Goal: Task Accomplishment & Management: Use online tool/utility

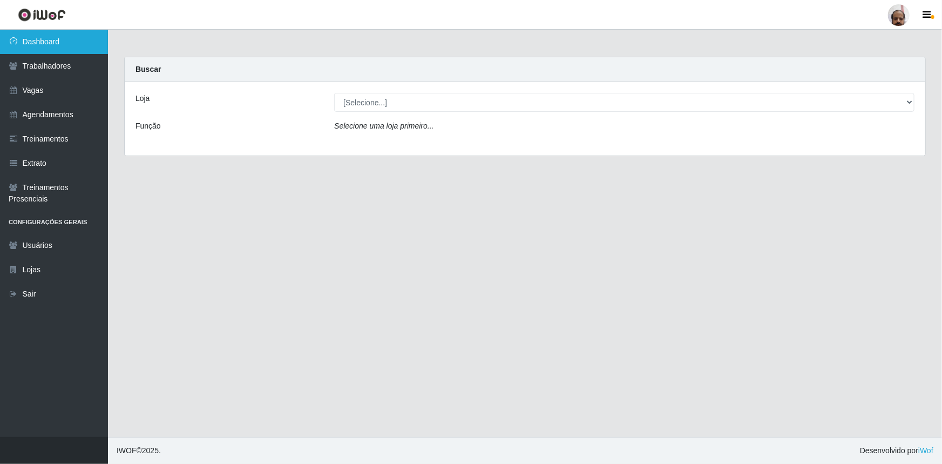
click at [54, 46] on link "Dashboard" at bounding box center [54, 42] width 108 height 24
click at [54, 45] on link "Dashboard" at bounding box center [54, 42] width 108 height 24
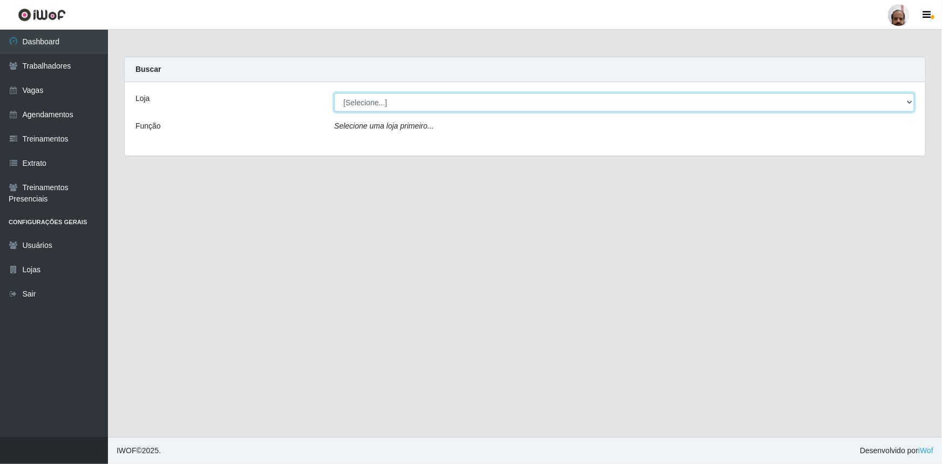
click at [907, 100] on select "[Selecione...] Mar Vermelho - Loja 05" at bounding box center [624, 102] width 581 height 19
select select "252"
click at [334, 93] on select "[Selecione...] Mar Vermelho - Loja 05" at bounding box center [624, 102] width 581 height 19
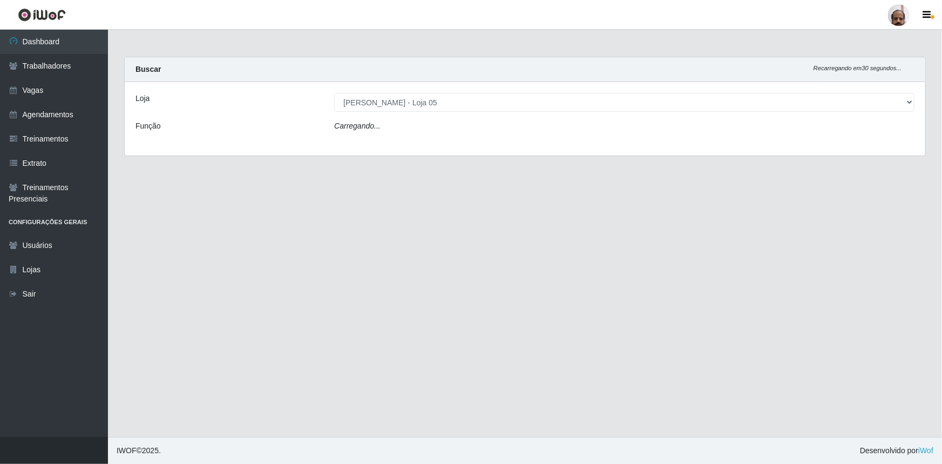
click at [389, 131] on div "Carregando..." at bounding box center [624, 128] width 597 height 16
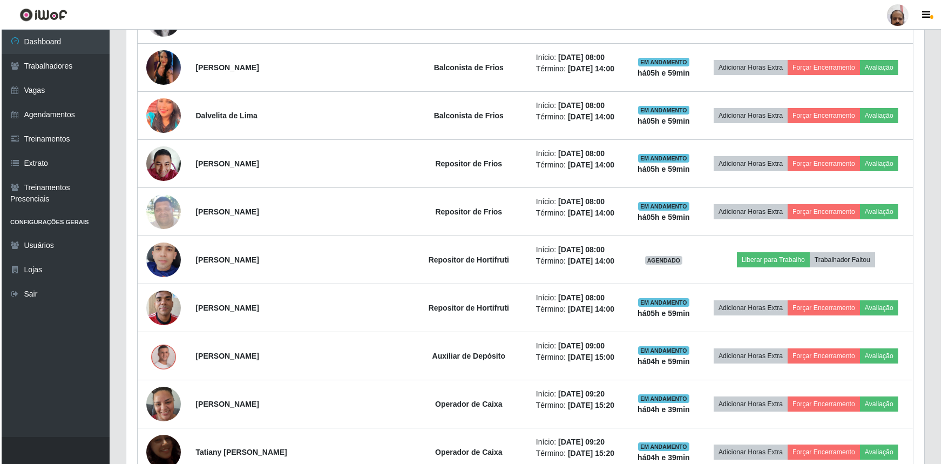
scroll to position [491, 0]
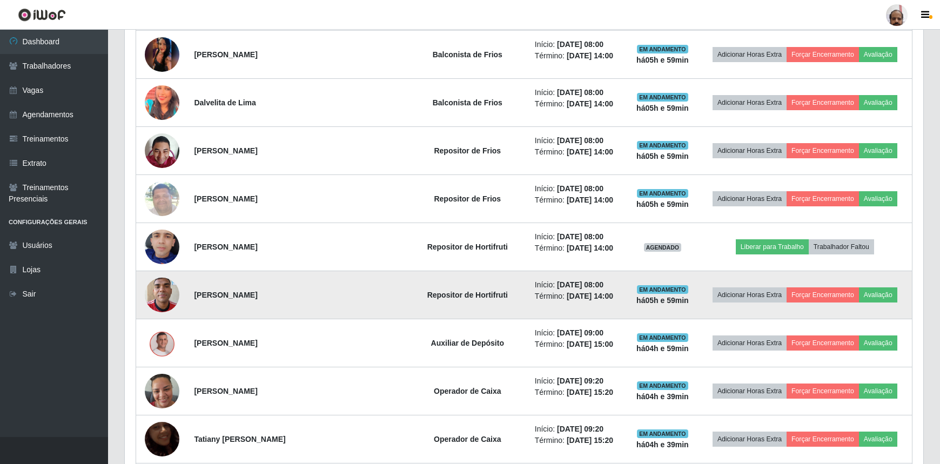
click at [816, 302] on td "Adicionar Horas Extra Forçar Encerramento Avaliação" at bounding box center [805, 295] width 214 height 48
click at [812, 295] on button "Forçar Encerramento" at bounding box center [822, 294] width 72 height 15
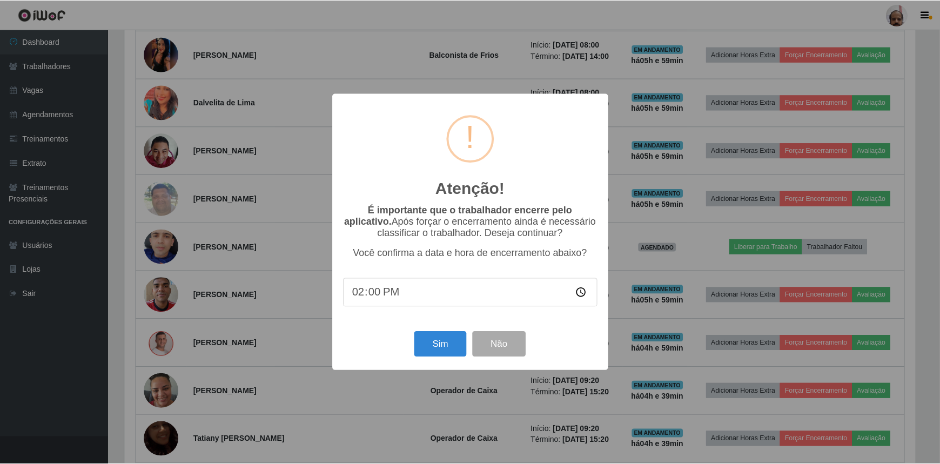
scroll to position [224, 793]
click at [433, 351] on button "Sim" at bounding box center [441, 344] width 52 height 25
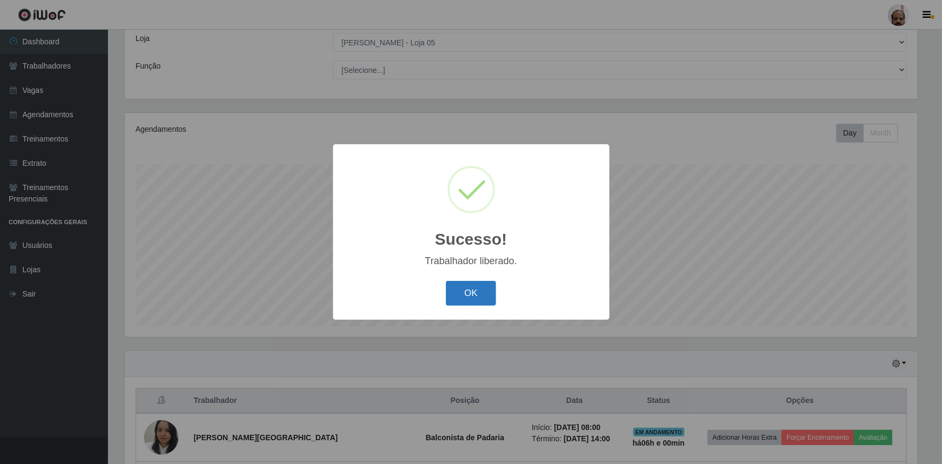
click at [458, 297] on button "OK" at bounding box center [471, 293] width 50 height 25
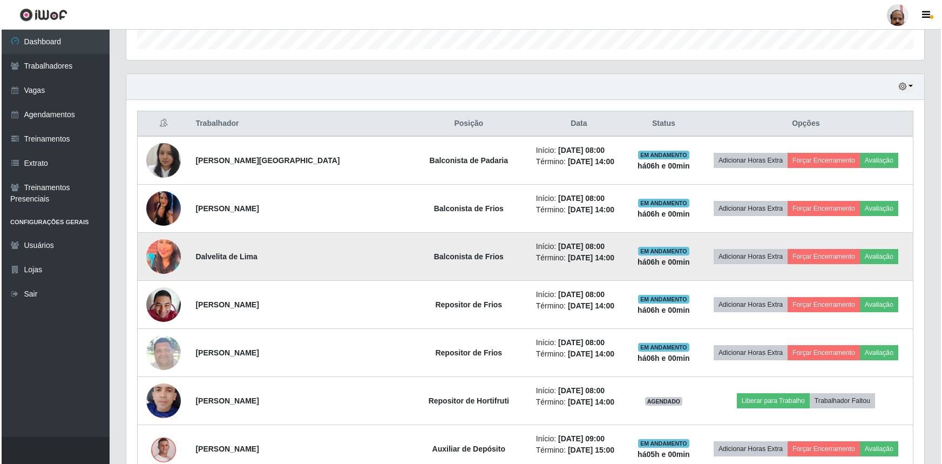
scroll to position [355, 0]
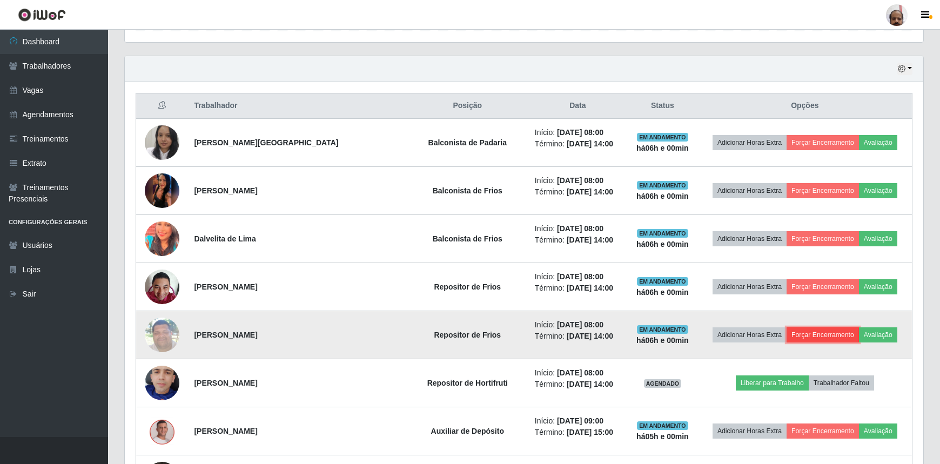
click at [815, 334] on button "Forçar Encerramento" at bounding box center [822, 334] width 72 height 15
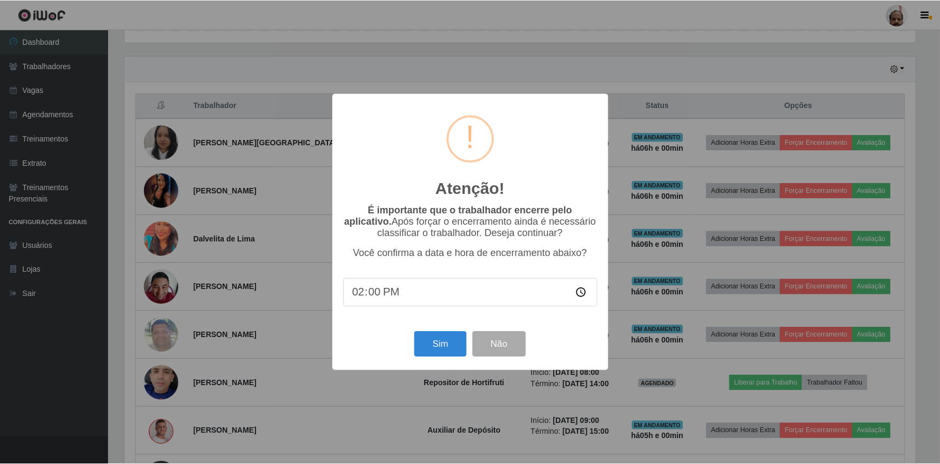
scroll to position [224, 793]
click at [424, 350] on button "Sim" at bounding box center [441, 344] width 52 height 25
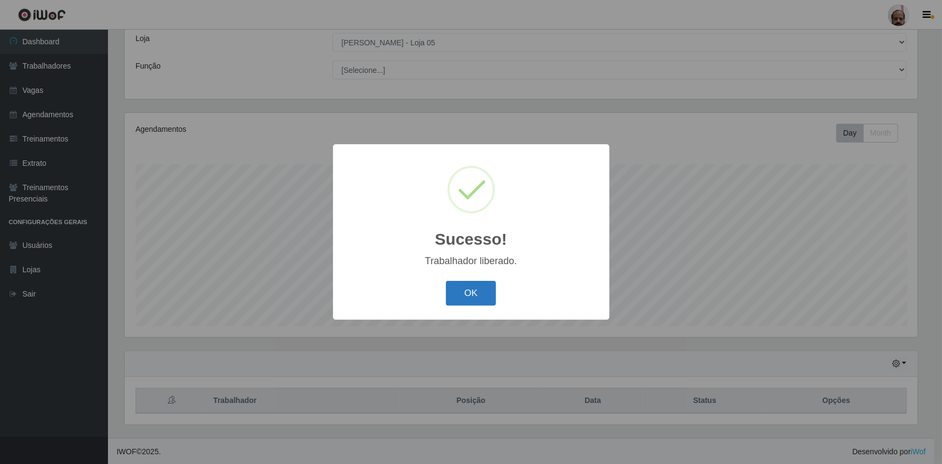
click at [463, 293] on button "OK" at bounding box center [471, 293] width 50 height 25
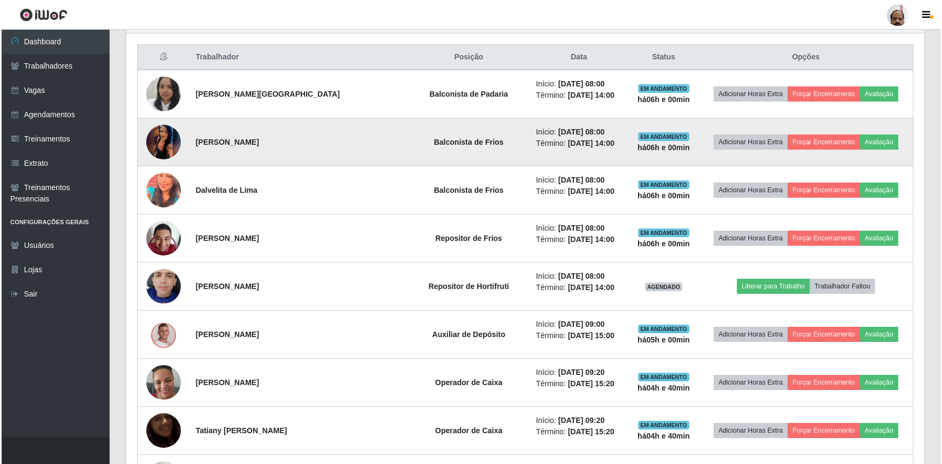
scroll to position [404, 0]
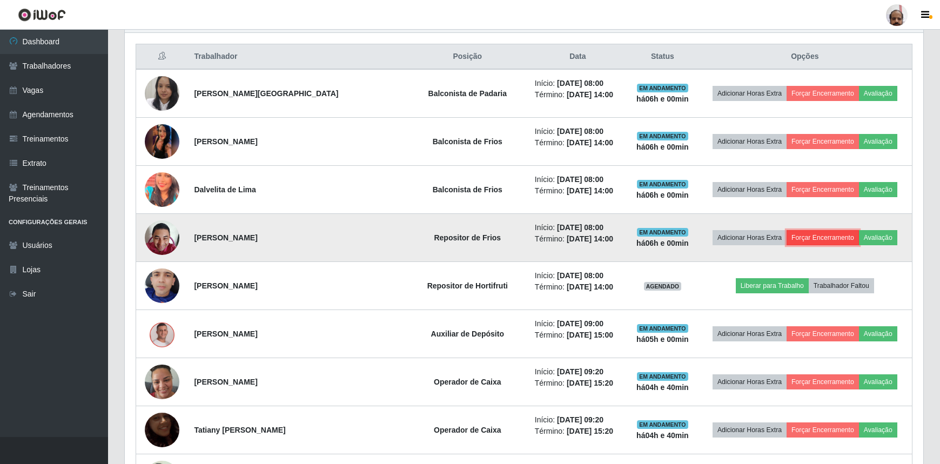
click at [821, 237] on button "Forçar Encerramento" at bounding box center [822, 237] width 72 height 15
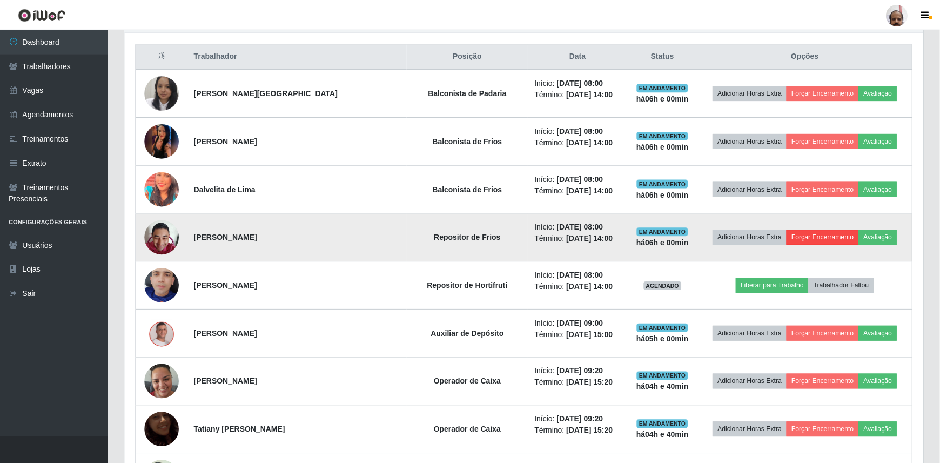
scroll to position [224, 793]
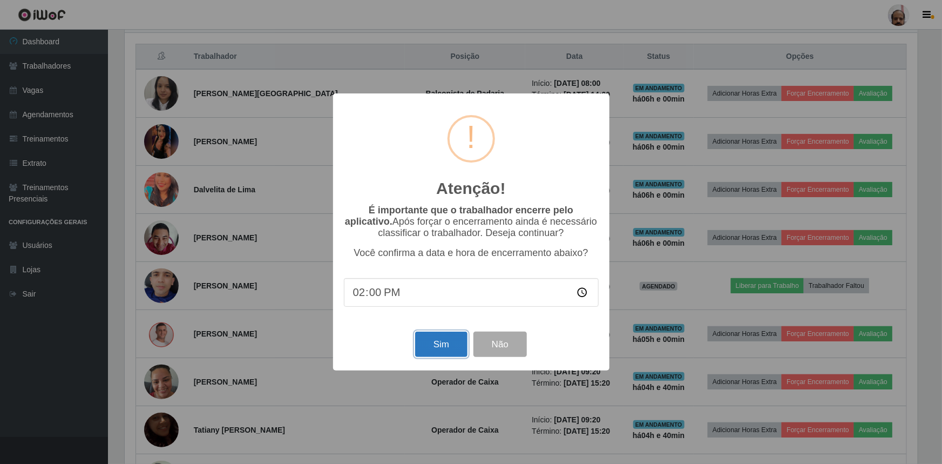
click at [429, 346] on button "Sim" at bounding box center [441, 344] width 52 height 25
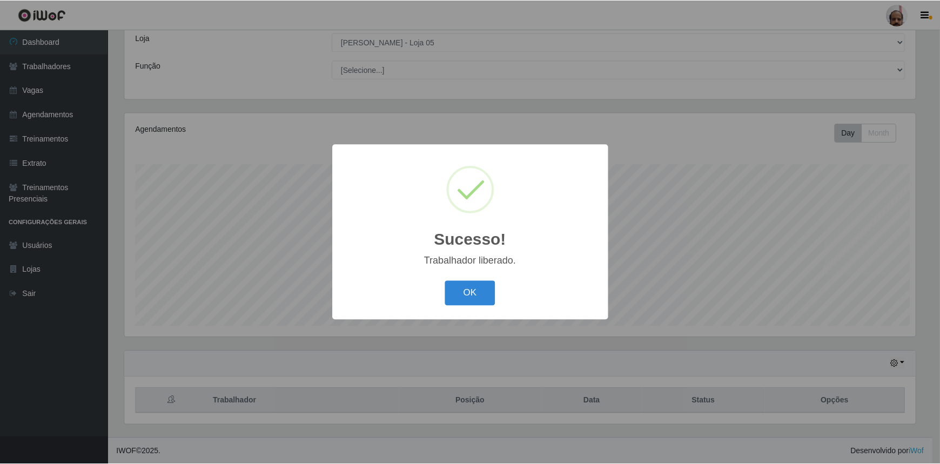
scroll to position [0, 0]
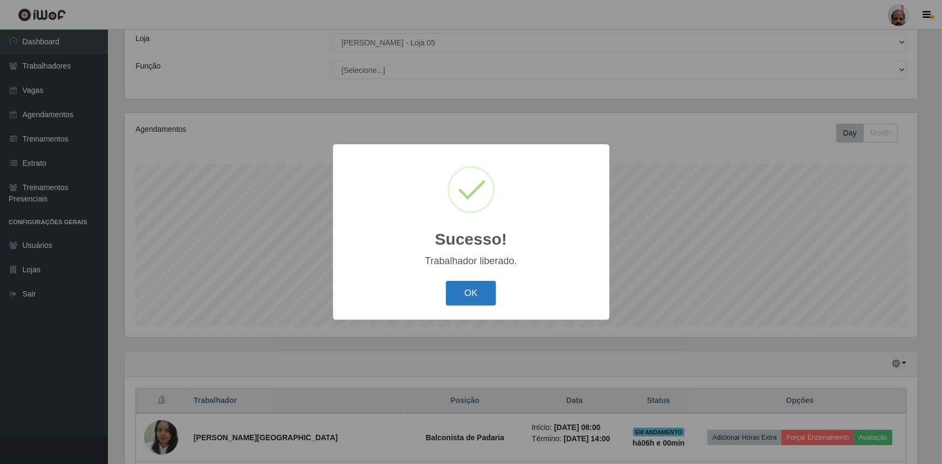
click at [477, 299] on button "OK" at bounding box center [471, 293] width 50 height 25
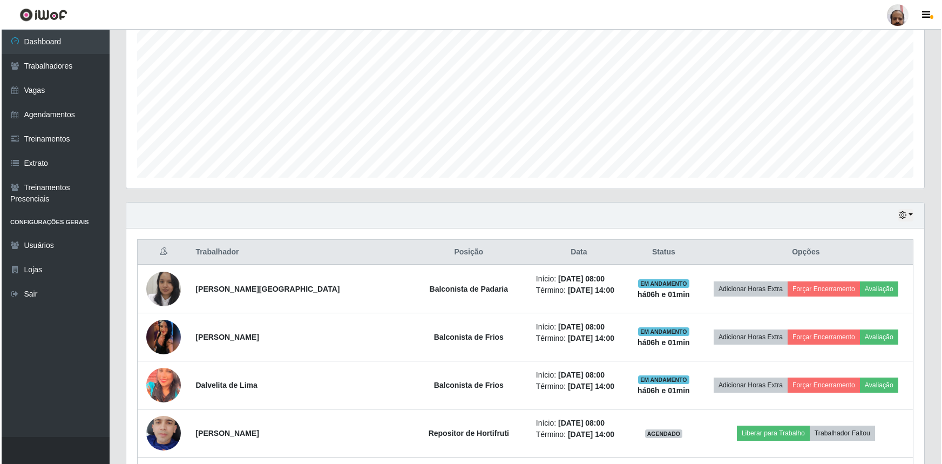
scroll to position [306, 0]
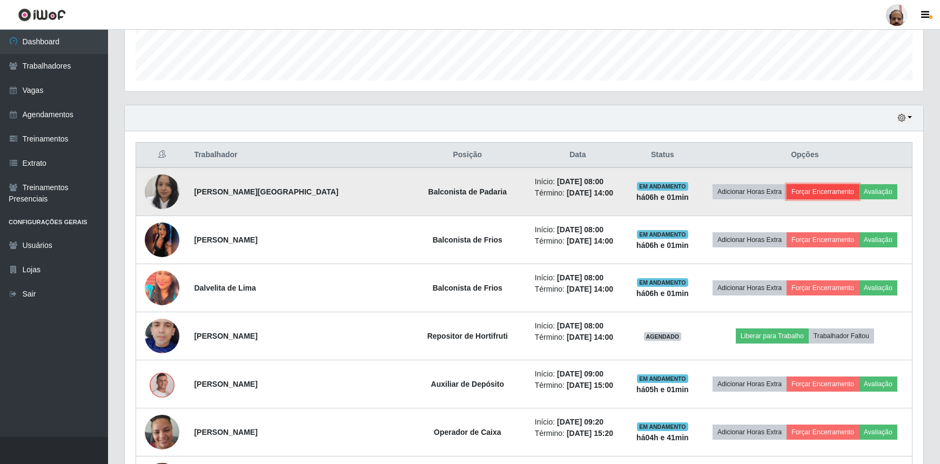
click at [811, 189] on button "Forçar Encerramento" at bounding box center [822, 191] width 72 height 15
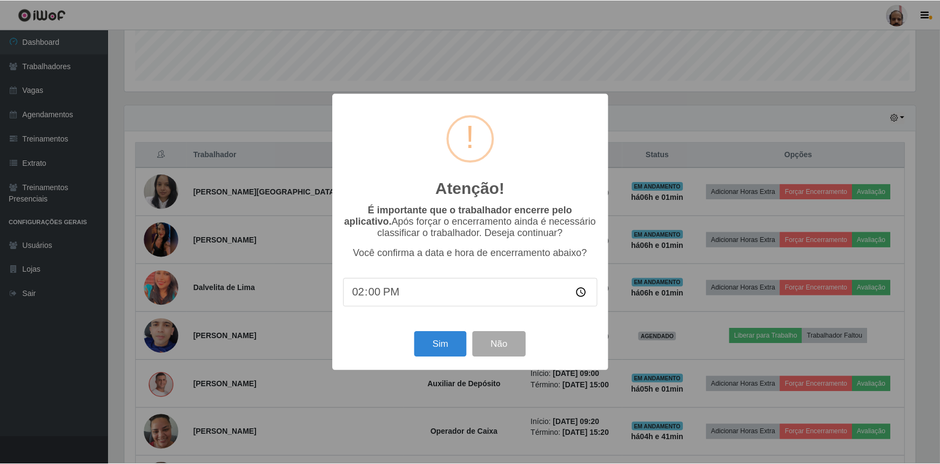
scroll to position [224, 793]
click at [432, 345] on button "Sim" at bounding box center [441, 344] width 52 height 25
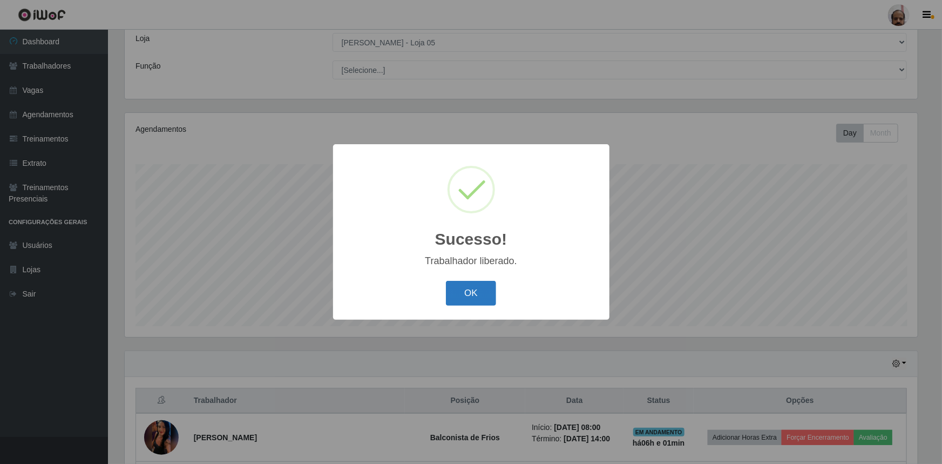
click at [463, 296] on button "OK" at bounding box center [471, 293] width 50 height 25
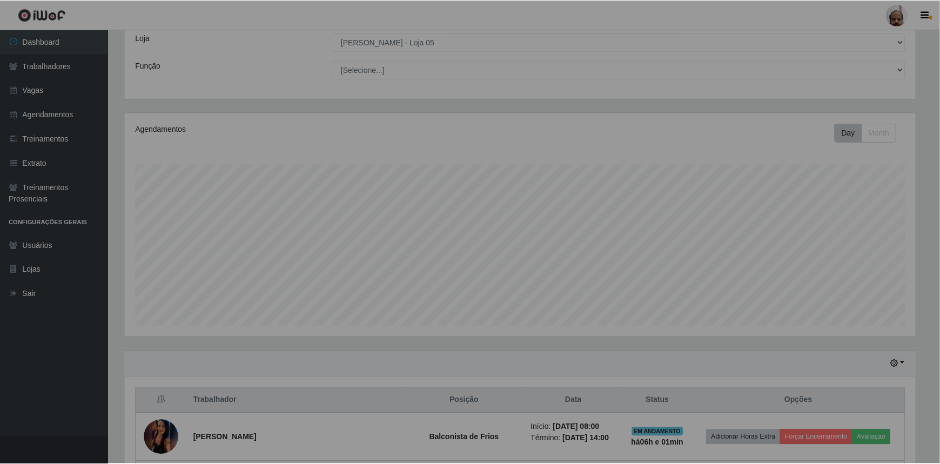
scroll to position [224, 798]
